Goal: Transaction & Acquisition: Obtain resource

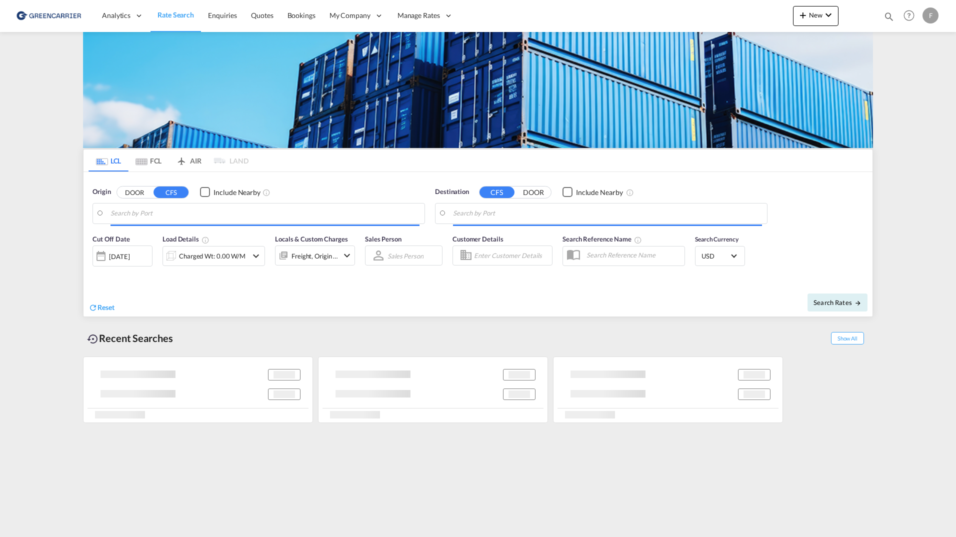
type input "[GEOGRAPHIC_DATA] ([GEOGRAPHIC_DATA]), [GEOGRAPHIC_DATA]"
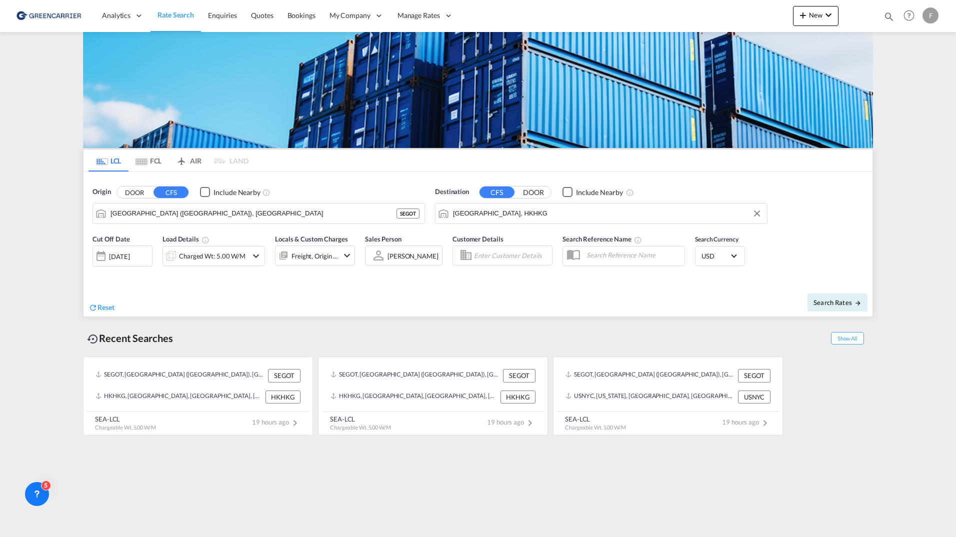
click at [582, 215] on input "[GEOGRAPHIC_DATA], HKHKG" at bounding box center [607, 213] width 309 height 15
type input "å"
click at [481, 236] on div "Callao [GEOGRAPHIC_DATA] PECLL" at bounding box center [530, 241] width 190 height 30
type input "Callao, PECLL"
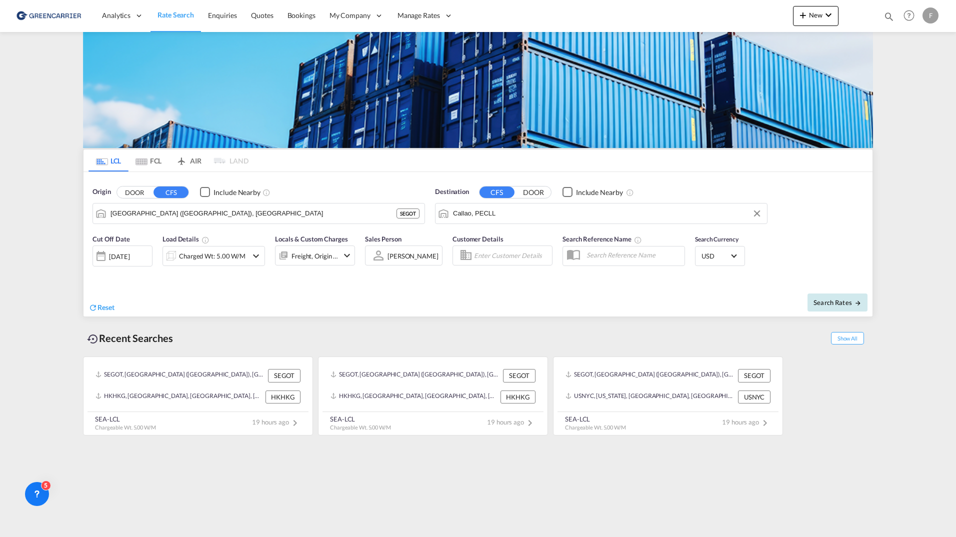
click at [843, 310] on button "Search Rates" at bounding box center [837, 302] width 60 height 18
type input "SEGOT to PECLL / [DATE]"
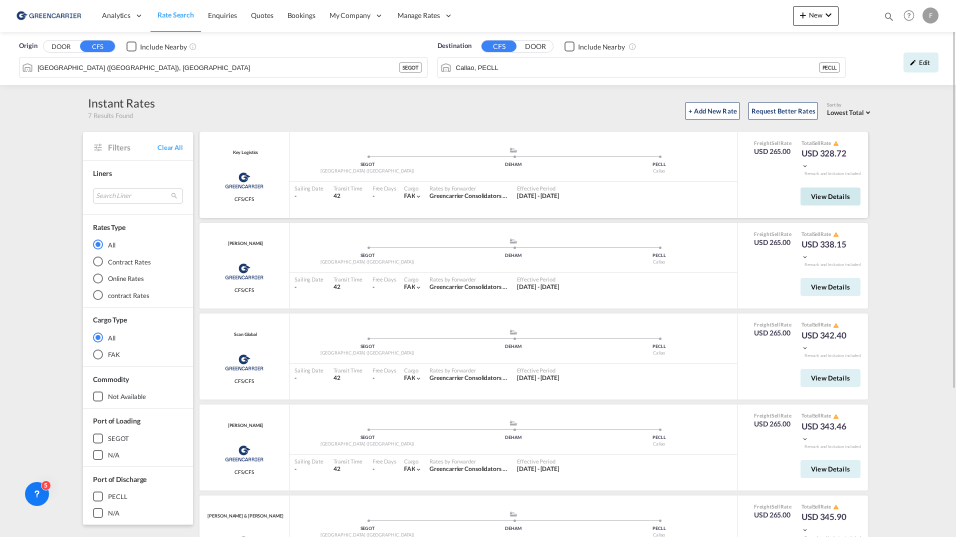
click at [824, 201] on button "View Details" at bounding box center [830, 196] width 60 height 18
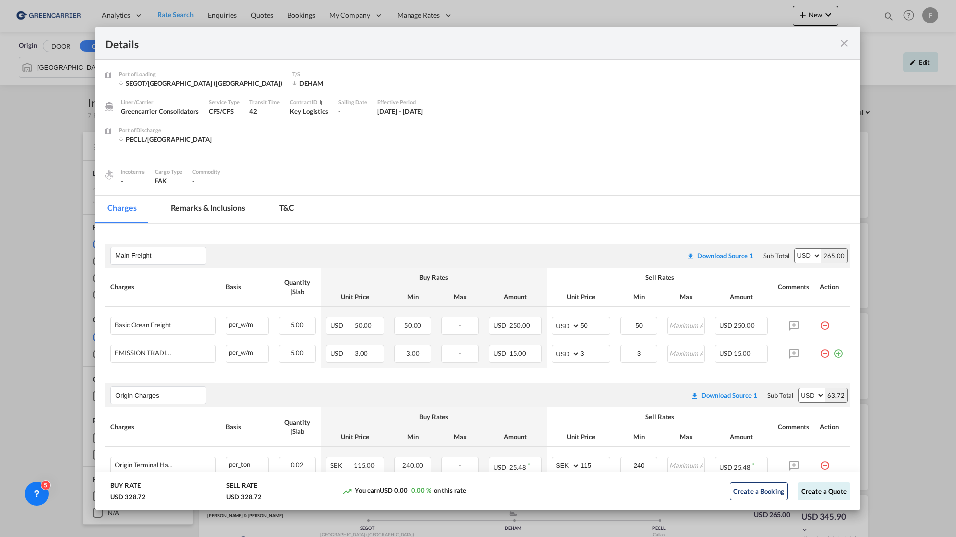
click at [845, 42] on md-icon "icon-close fg-AAA8AD m-0 cursor" at bounding box center [844, 43] width 12 height 12
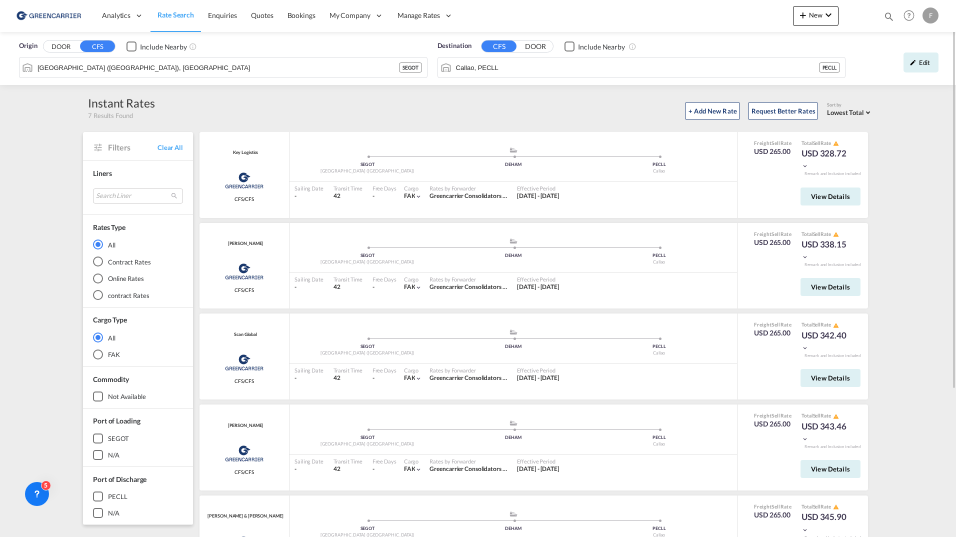
click at [174, 15] on span "Rate Search" at bounding box center [175, 14] width 36 height 8
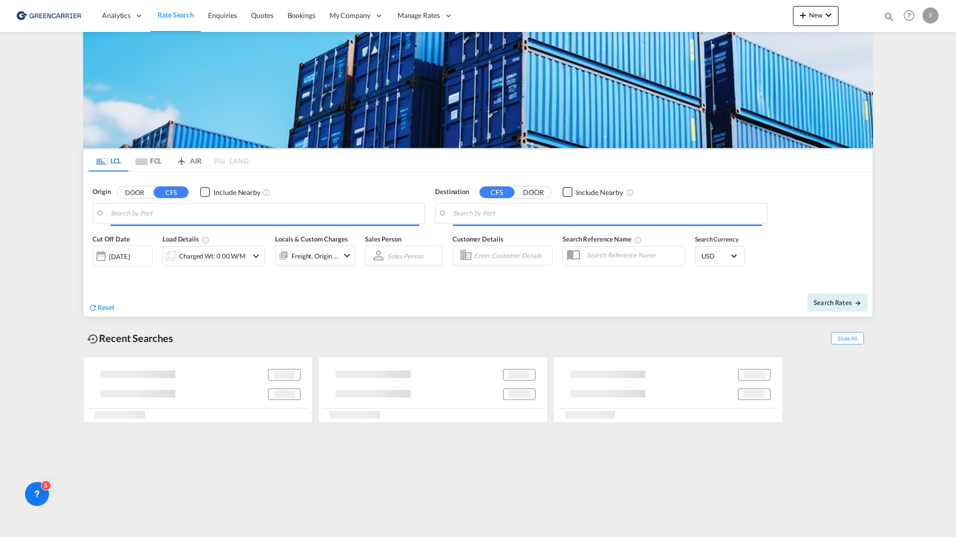
type input "[GEOGRAPHIC_DATA] ([GEOGRAPHIC_DATA]), [GEOGRAPHIC_DATA]"
type input "Callao, PECLL"
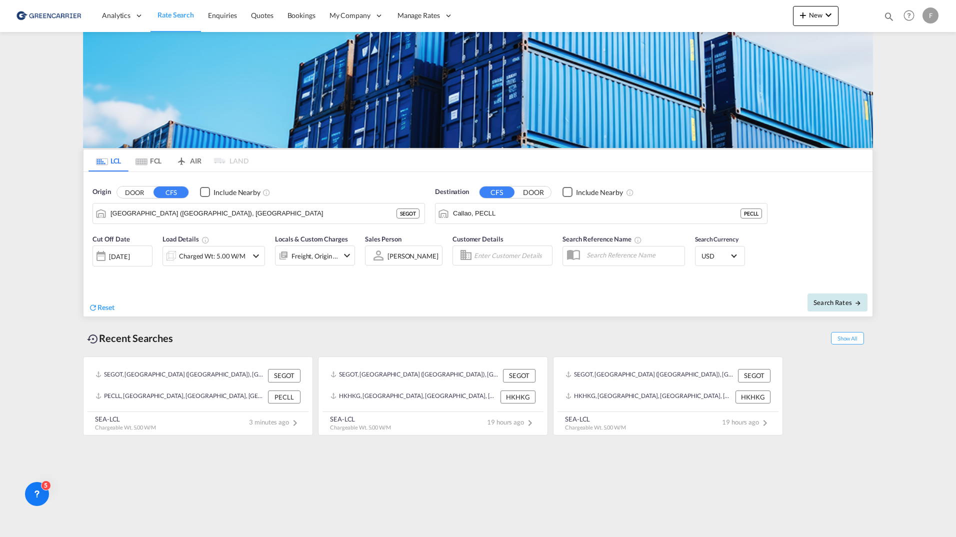
click at [850, 301] on span "Search Rates" at bounding box center [837, 302] width 48 height 8
type input "SEGOT to PECLL / [DATE]"
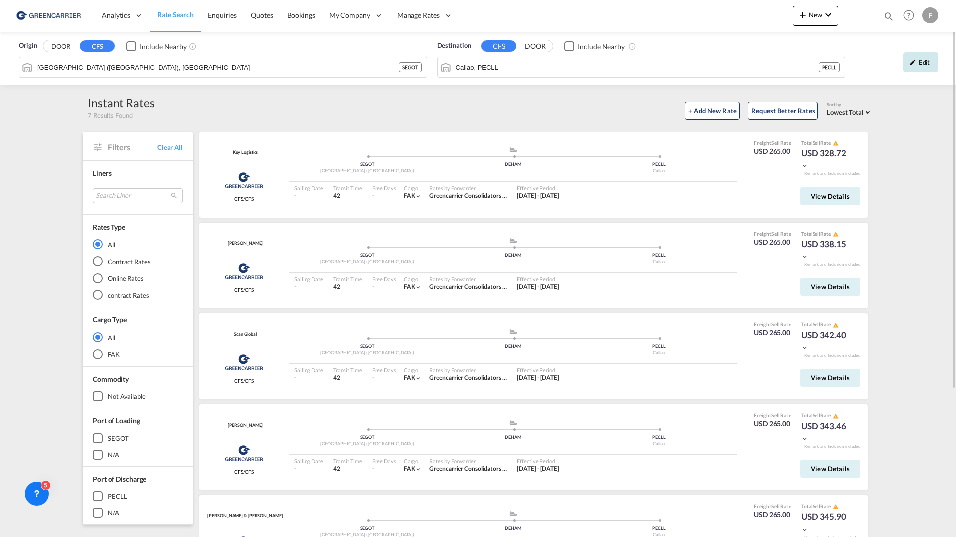
click at [925, 68] on div "Edit" at bounding box center [920, 62] width 35 height 20
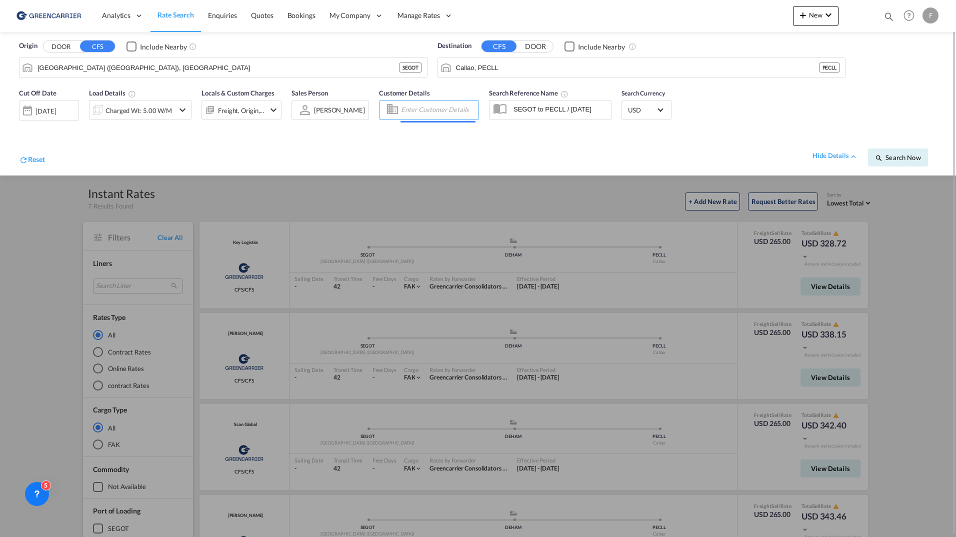
click at [439, 113] on input "Enter Customer Details" at bounding box center [438, 109] width 74 height 15
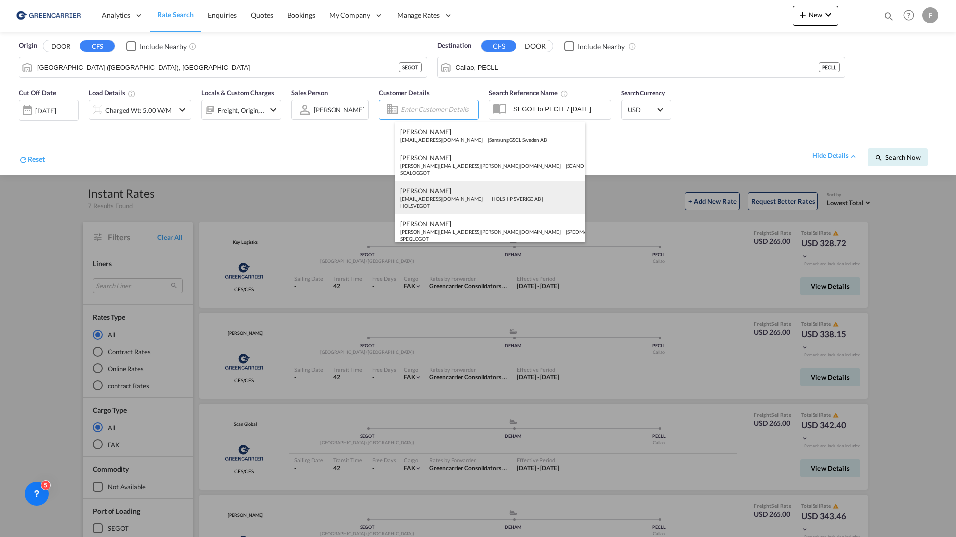
click at [466, 200] on div "[PERSON_NAME] [EMAIL_ADDRESS][DOMAIN_NAME] HOLSHIP [GEOGRAPHIC_DATA] AB | HOLSV…" at bounding box center [490, 197] width 190 height 33
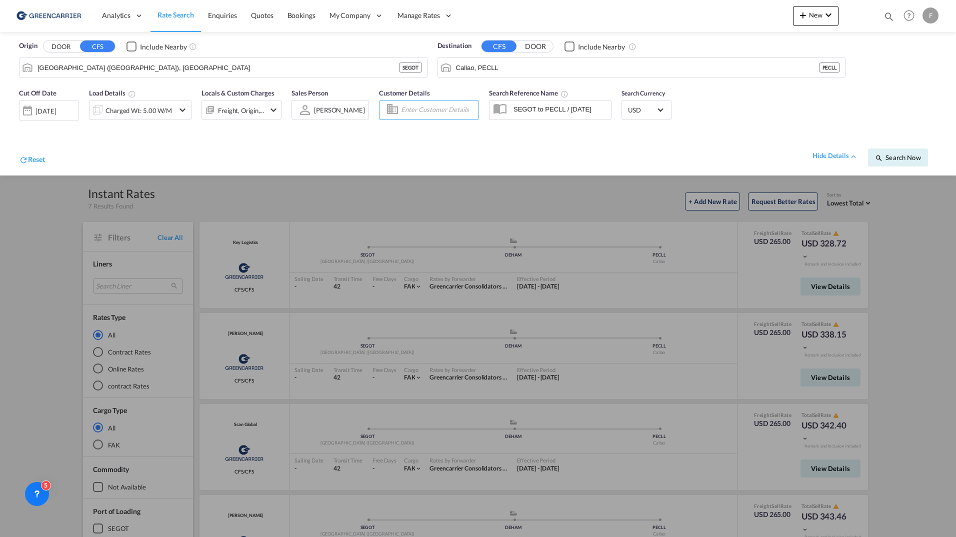
type input "HOLSHIP SVERIGE AB, [PERSON_NAME], [EMAIL_ADDRESS][DOMAIN_NAME]"
click at [889, 161] on span "Search Now" at bounding box center [897, 157] width 45 height 8
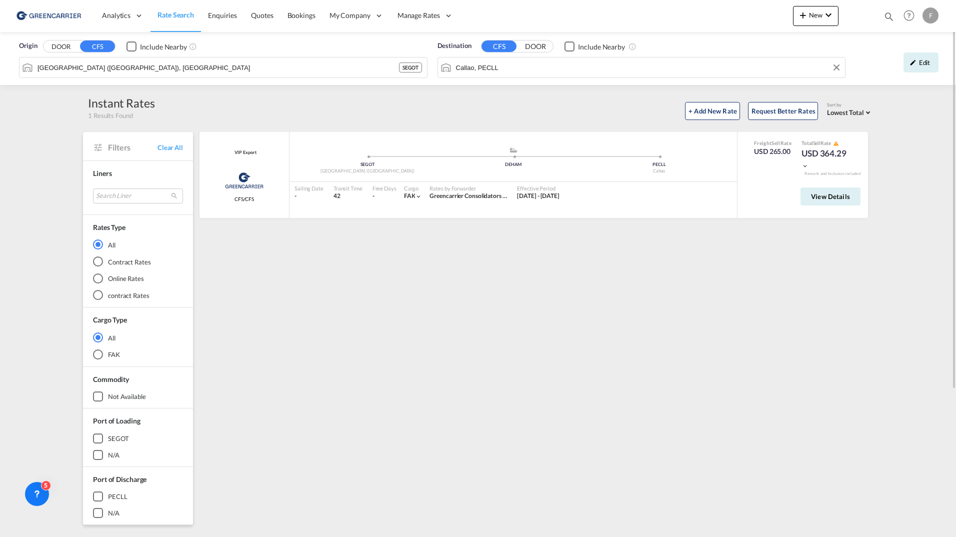
click at [570, 69] on input "Callao, PECLL" at bounding box center [648, 67] width 384 height 15
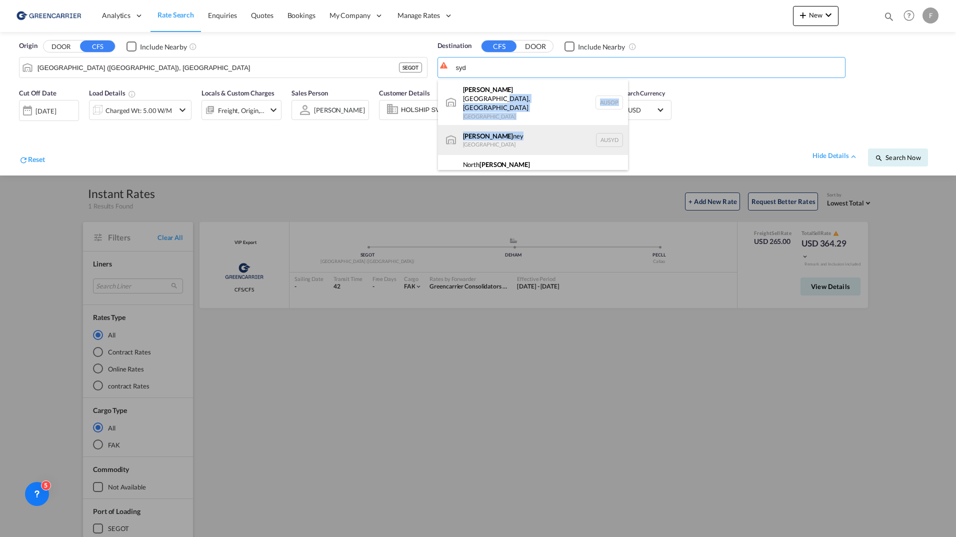
drag, startPoint x: 511, startPoint y: 94, endPoint x: 511, endPoint y: 113, distance: 19.0
click at [511, 113] on ul "[PERSON_NAME][GEOGRAPHIC_DATA], [GEOGRAPHIC_DATA] [GEOGRAPHIC_DATA] AUSOP [PERS…" at bounding box center [533, 140] width 190 height 120
click at [511, 125] on div "[PERSON_NAME] [GEOGRAPHIC_DATA] AUSYD" at bounding box center [533, 140] width 190 height 30
type input "[GEOGRAPHIC_DATA], AUSYD"
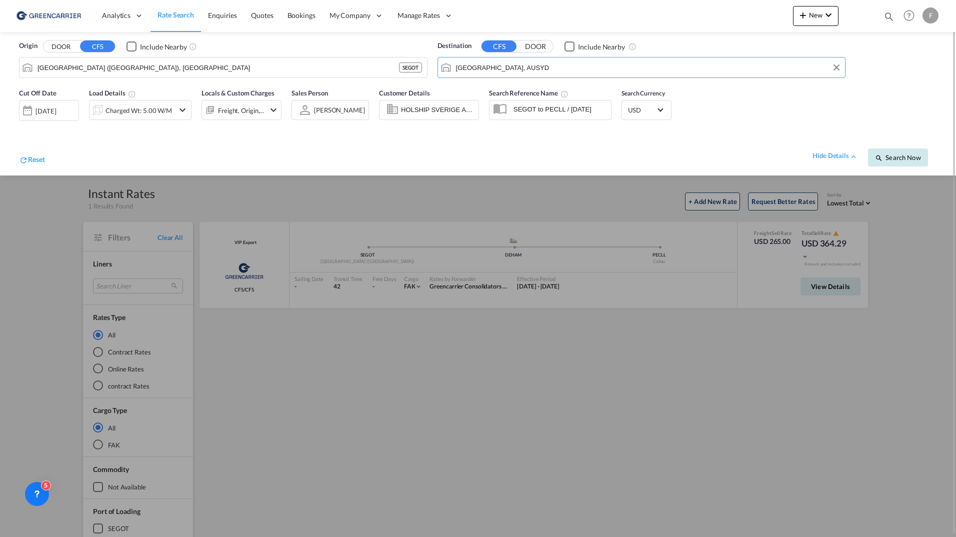
click at [884, 152] on button "Search Now" at bounding box center [898, 157] width 60 height 18
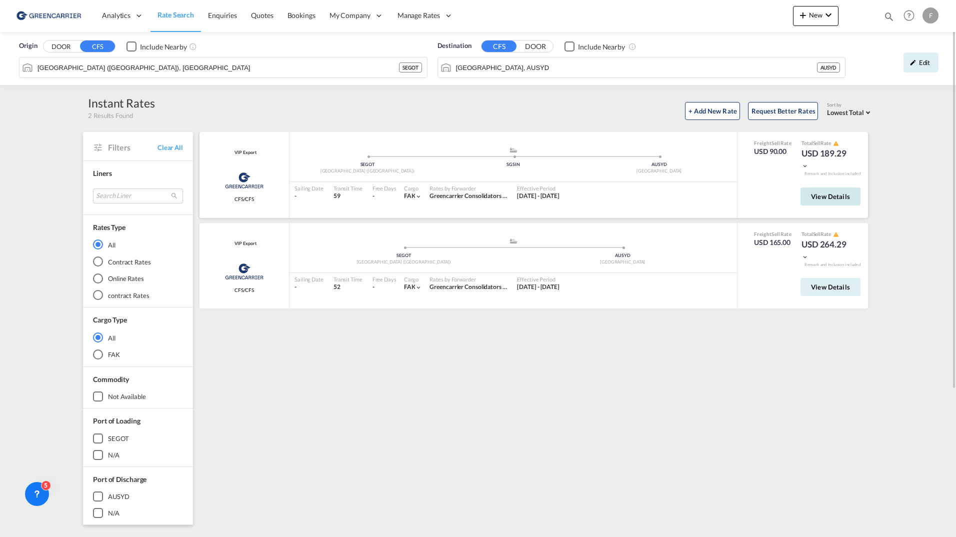
click at [805, 202] on button "View Details" at bounding box center [830, 196] width 60 height 18
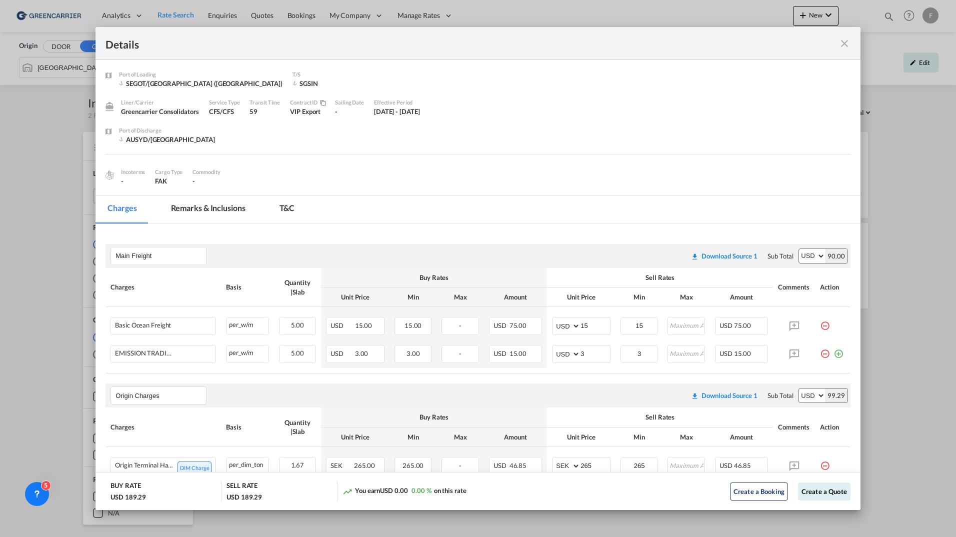
click at [844, 37] on md-icon "icon-close fg-AAA8AD m-0 cursor" at bounding box center [844, 43] width 12 height 12
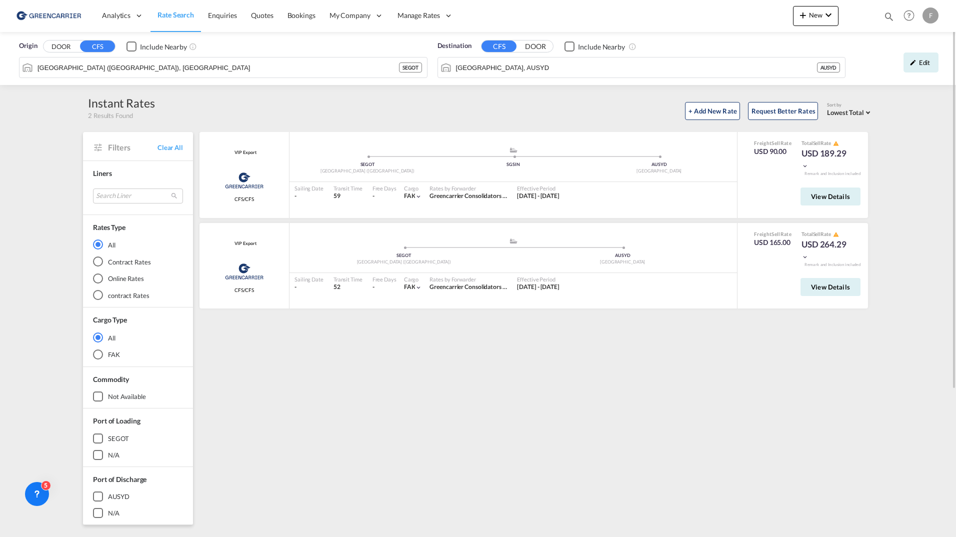
click at [910, 72] on div "Edit" at bounding box center [896, 62] width 93 height 29
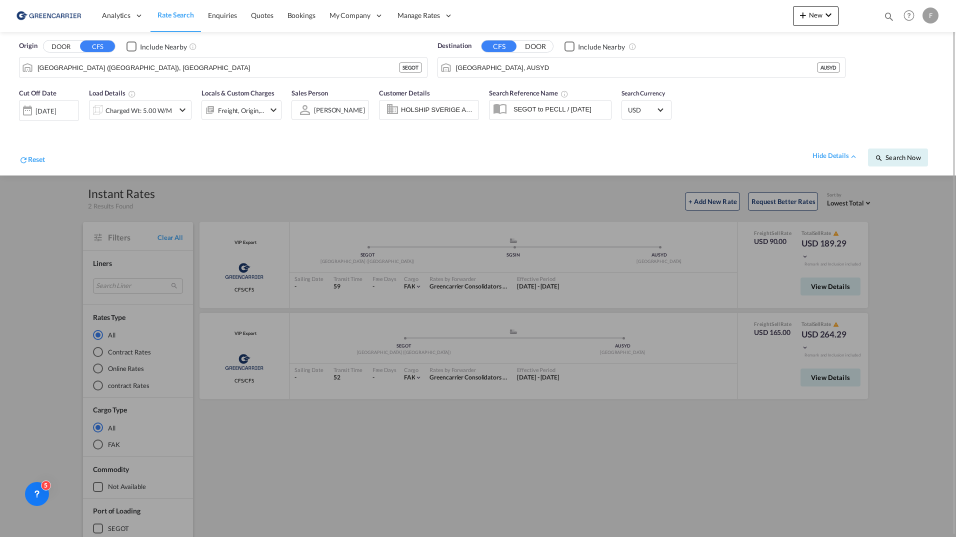
click at [52, 110] on div "[DATE]" at bounding box center [45, 110] width 20 height 9
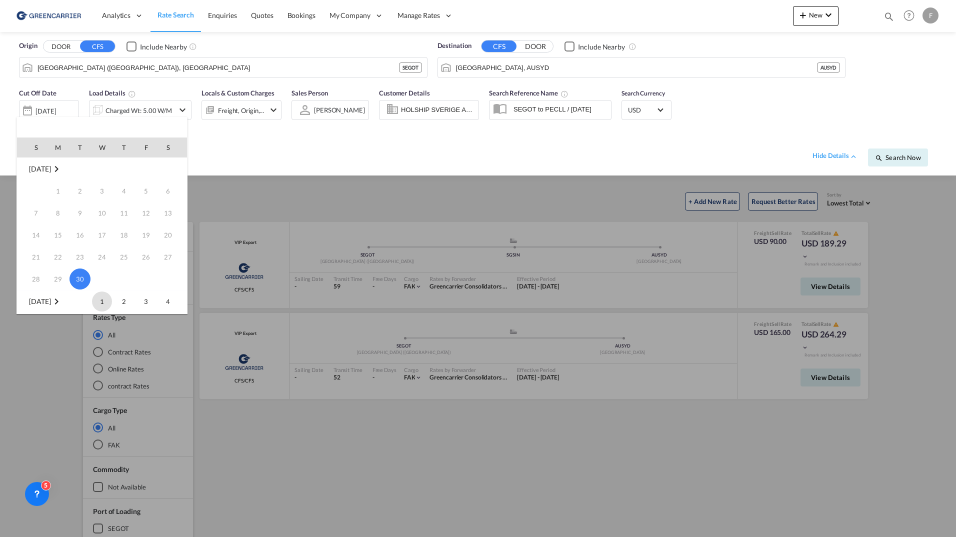
click at [100, 309] on span "1" at bounding box center [102, 301] width 20 height 20
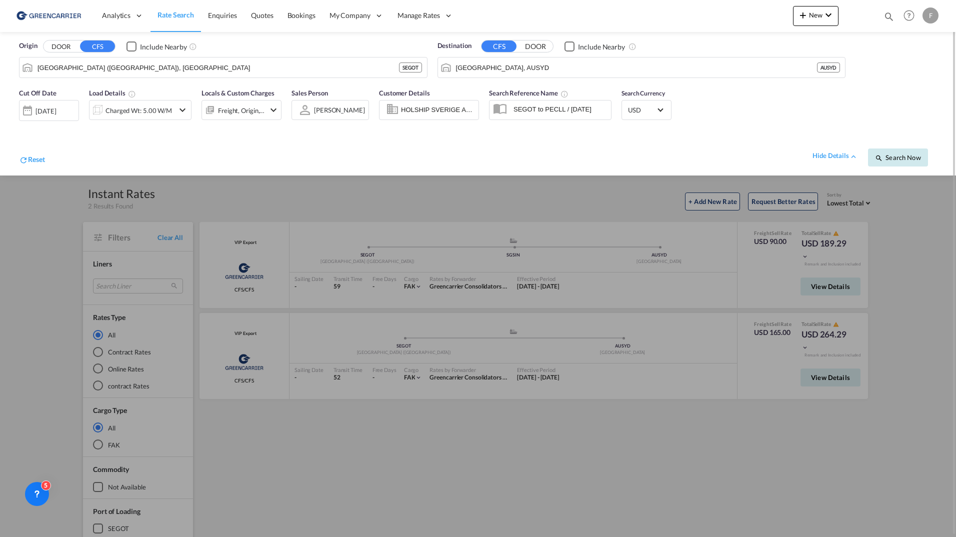
click at [913, 164] on button "Search Now" at bounding box center [898, 157] width 60 height 18
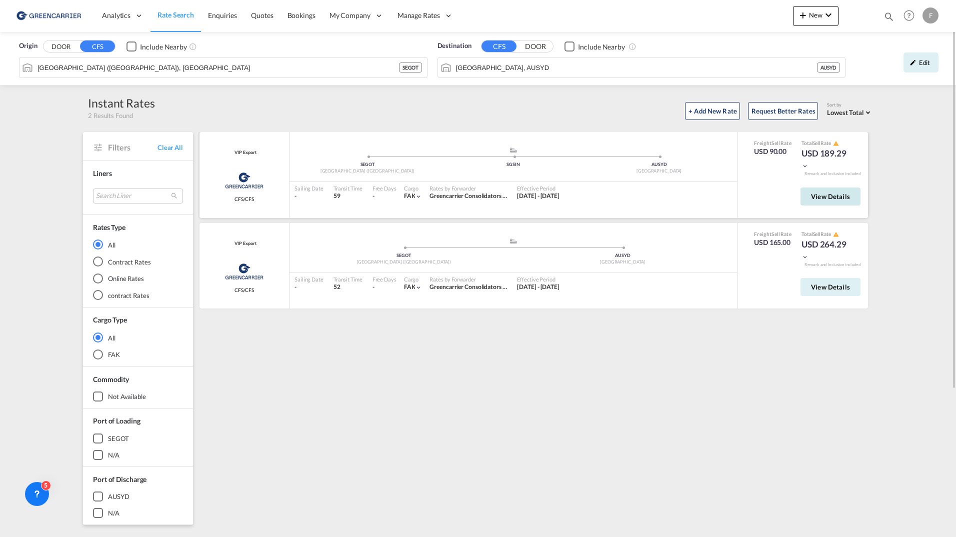
click at [831, 199] on span "View Details" at bounding box center [830, 196] width 39 height 8
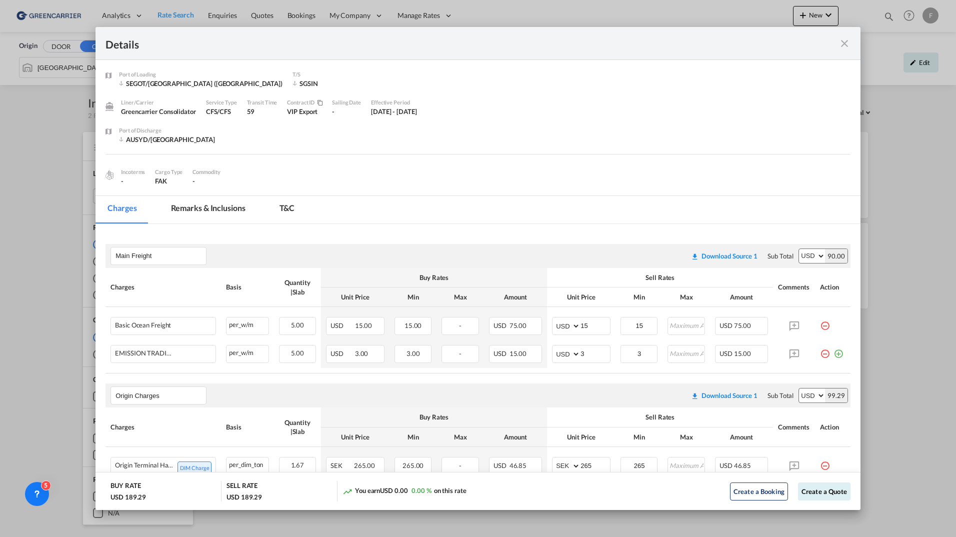
click at [846, 44] on md-icon "icon-close fg-AAA8AD m-0 cursor" at bounding box center [844, 43] width 12 height 12
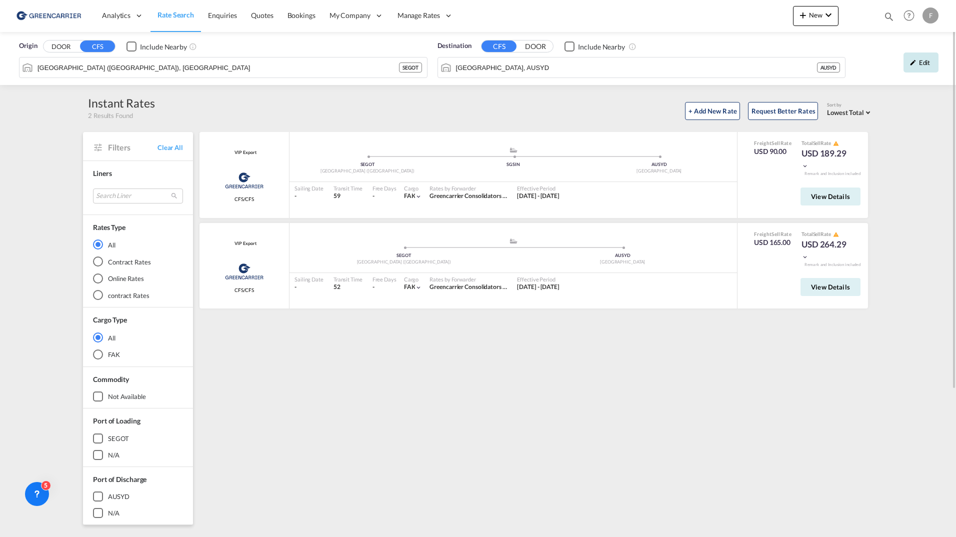
click at [924, 65] on div "Edit" at bounding box center [920, 62] width 35 height 20
